Goal: Task Accomplishment & Management: Use online tool/utility

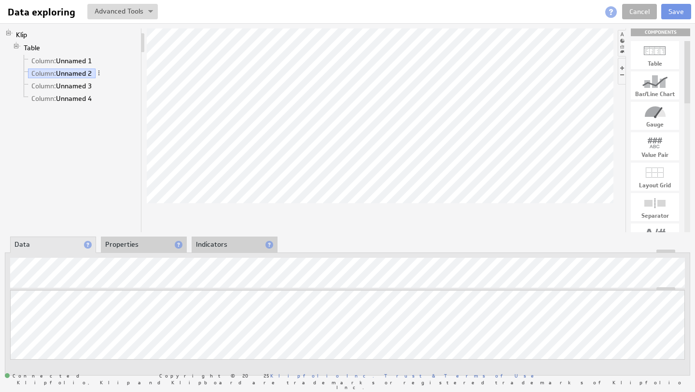
drag, startPoint x: 689, startPoint y: 72, endPoint x: 681, endPoint y: 37, distance: 36.1
click at [681, 37] on div "COMPONENTS Table Bar/Line Chart Gauge Value Pair Layout Grid Separator Label Im…" at bounding box center [658, 130] width 64 height 204
click at [135, 12] on button at bounding box center [122, 11] width 70 height 15
click at [104, 64] on td "Manage Variables..." at bounding box center [89, 62] width 81 height 15
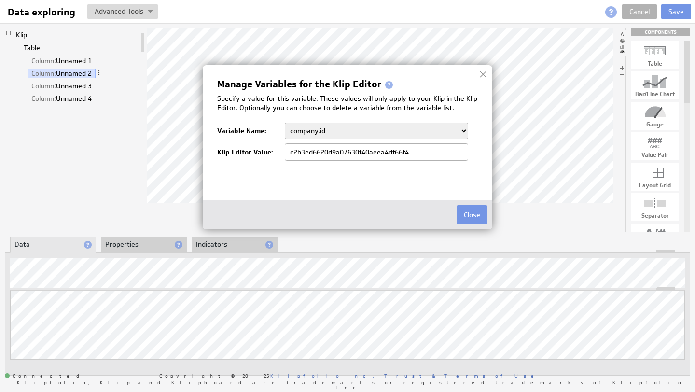
click at [339, 127] on select "company.id company.name Sales_Rep user.emailAddress user.firstName user.isAdmin…" at bounding box center [376, 131] width 183 height 16
click at [483, 75] on div at bounding box center [483, 74] width 14 height 14
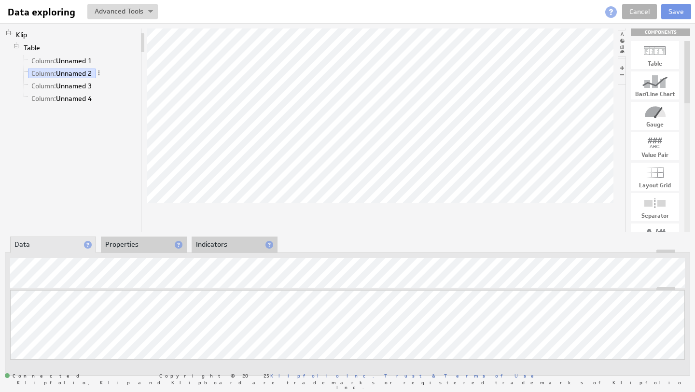
click at [129, 240] on li "Properties" at bounding box center [144, 244] width 86 height 16
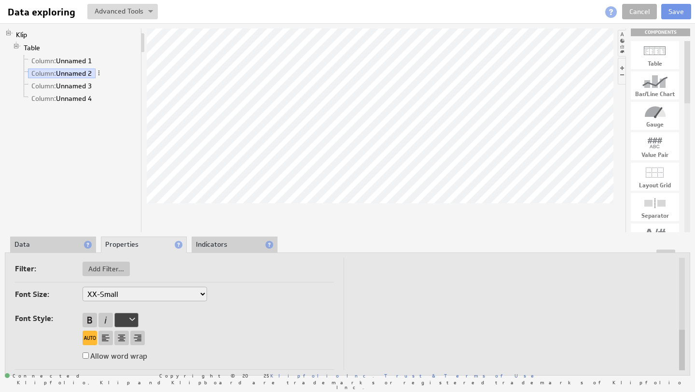
click at [34, 244] on li "Data" at bounding box center [53, 244] width 86 height 16
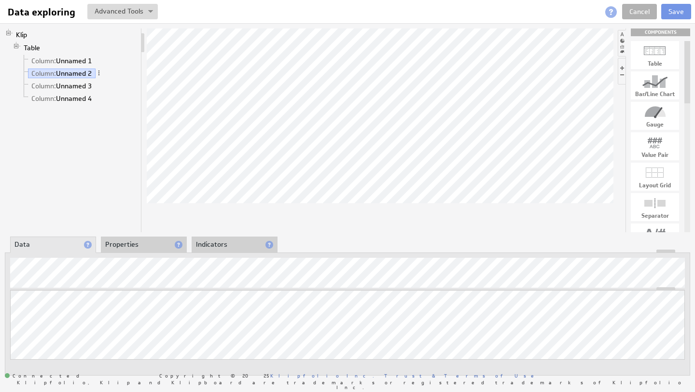
click at [207, 241] on li "Indicators" at bounding box center [235, 244] width 86 height 16
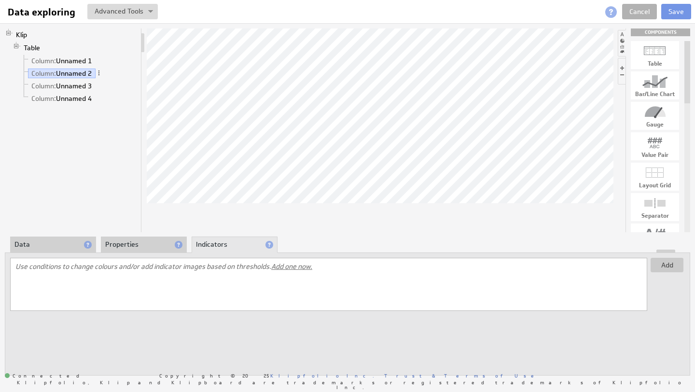
click at [24, 249] on li "Data" at bounding box center [53, 244] width 86 height 16
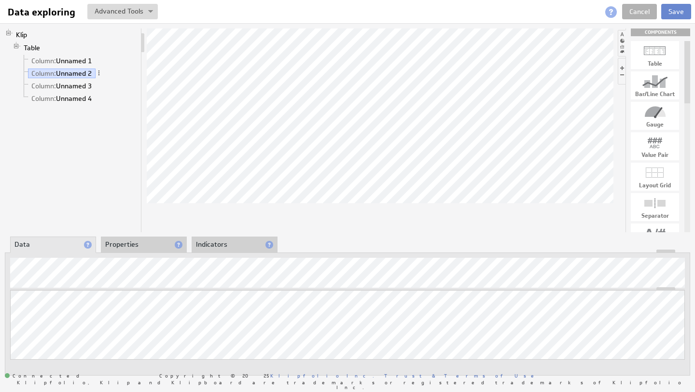
click at [673, 14] on button "Save" at bounding box center [676, 11] width 30 height 15
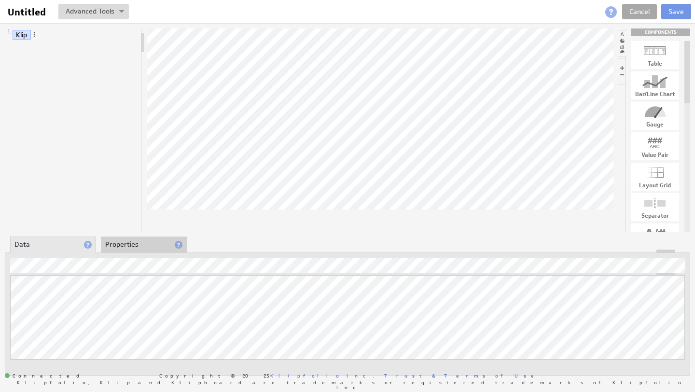
click at [645, 13] on link "Cancel" at bounding box center [639, 11] width 35 height 15
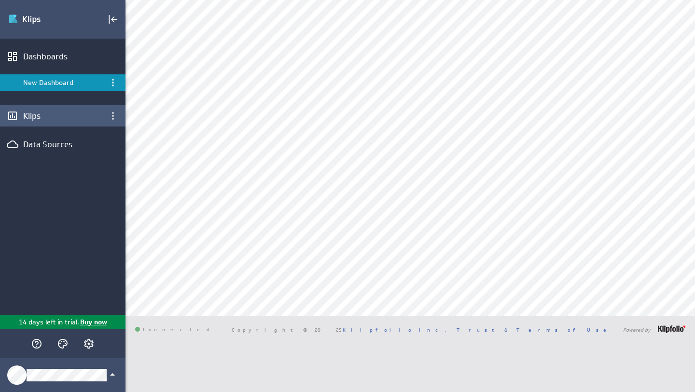
click at [30, 117] on div "Klips" at bounding box center [62, 116] width 79 height 11
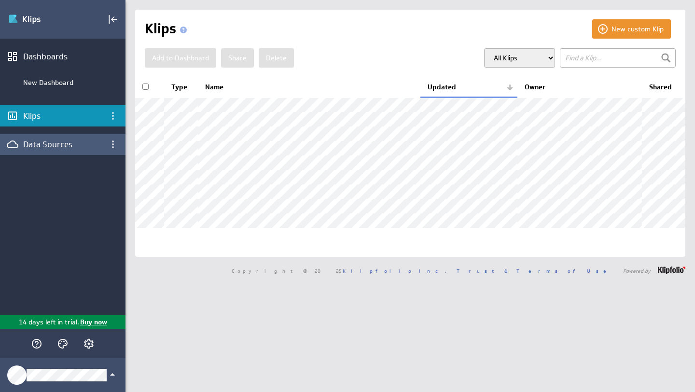
click at [63, 150] on div "Data Sources" at bounding box center [62, 144] width 125 height 21
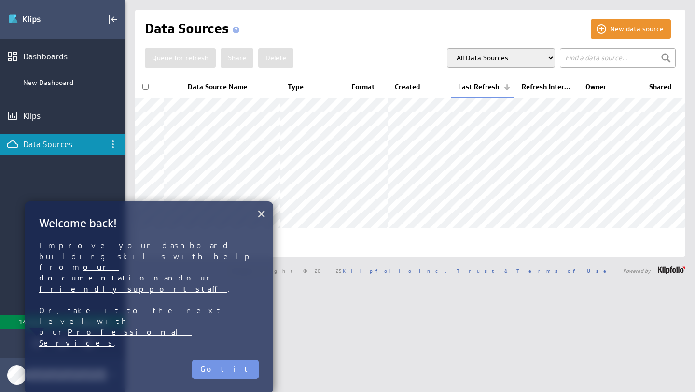
click at [262, 216] on button "×" at bounding box center [261, 213] width 9 height 19
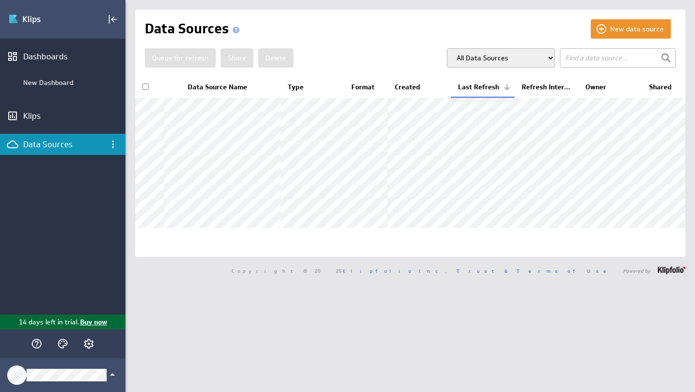
click at [94, 322] on p "Buy now" at bounding box center [93, 322] width 28 height 10
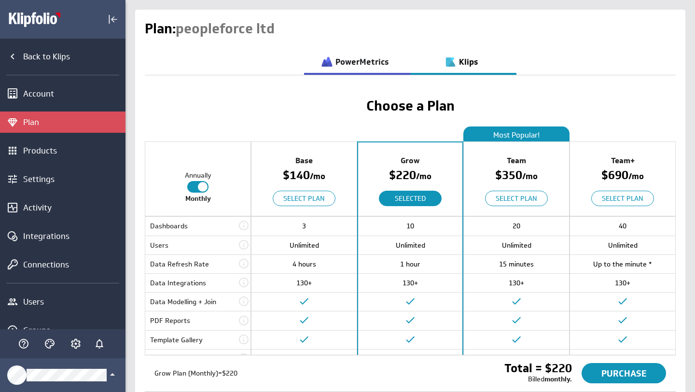
click at [352, 63] on h3 "PowerMetrics" at bounding box center [361, 62] width 53 height 8
click at [359, 58] on h3 "PowerMetrics" at bounding box center [361, 62] width 53 height 8
click at [467, 65] on h3 "Klips" at bounding box center [468, 62] width 19 height 8
click at [349, 65] on h3 "PowerMetrics" at bounding box center [361, 62] width 53 height 8
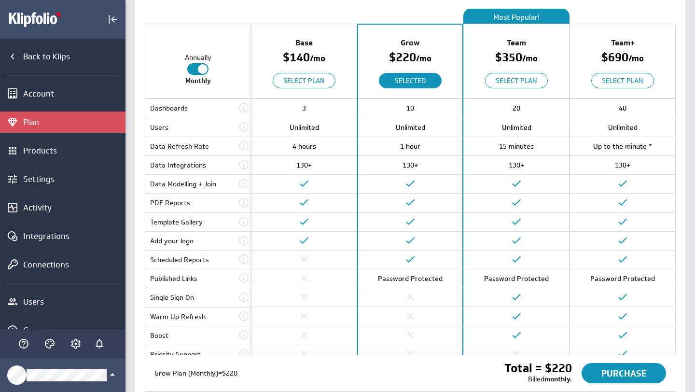
scroll to position [118, 0]
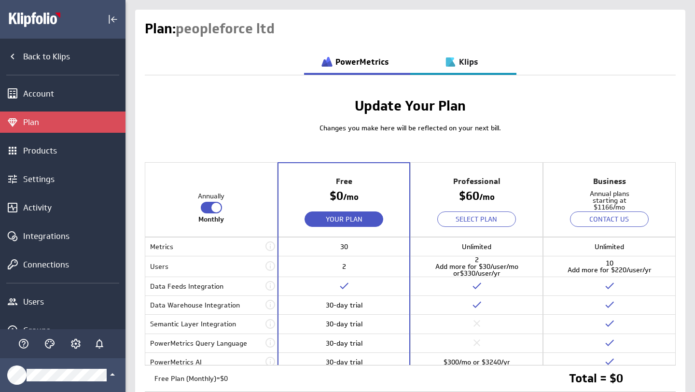
click at [471, 60] on h3 "Klips" at bounding box center [468, 62] width 19 height 8
